Goal: Task Accomplishment & Management: Complete application form

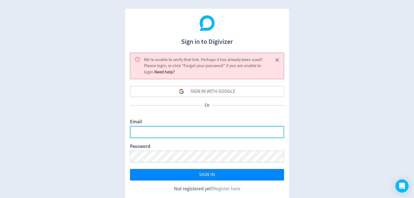
click at [163, 129] on input "Email" at bounding box center [207, 132] width 154 height 12
type input "[EMAIL_ADDRESS][DOMAIN_NAME]"
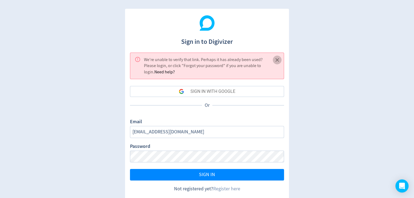
click at [279, 60] on icon "Close" at bounding box center [277, 60] width 4 height 4
click at [234, 189] on link "Register here" at bounding box center [226, 189] width 27 height 6
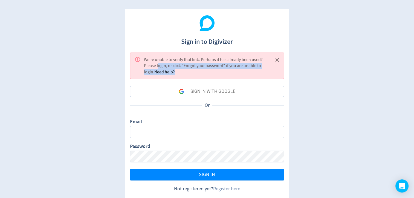
drag, startPoint x: 192, startPoint y: 70, endPoint x: 160, endPoint y: 65, distance: 32.4
click at [160, 65] on div "We're unable to verify that link. Perhaps it has already been used? Please logi…" at bounding box center [206, 65] width 125 height 23
drag, startPoint x: 160, startPoint y: 65, endPoint x: 183, endPoint y: 70, distance: 23.8
click at [184, 70] on div "We're unable to verify that link. Perhaps it has already been used? Please logi…" at bounding box center [206, 65] width 125 height 23
click at [181, 73] on div "We're unable to verify that link. Perhaps it has already been used? Please logi…" at bounding box center [206, 65] width 125 height 23
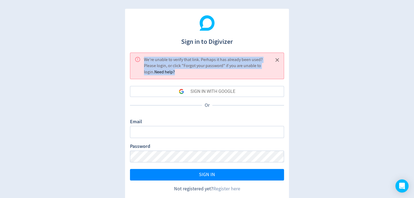
drag, startPoint x: 145, startPoint y: 59, endPoint x: 216, endPoint y: 73, distance: 72.3
click at [216, 73] on div "We're unable to verify that link. Perhaps it has already been used? Please logi…" at bounding box center [207, 66] width 154 height 27
copy div "We're unable to verify that link. Perhaps it has already been used? Please logi…"
